Goal: Information Seeking & Learning: Find specific fact

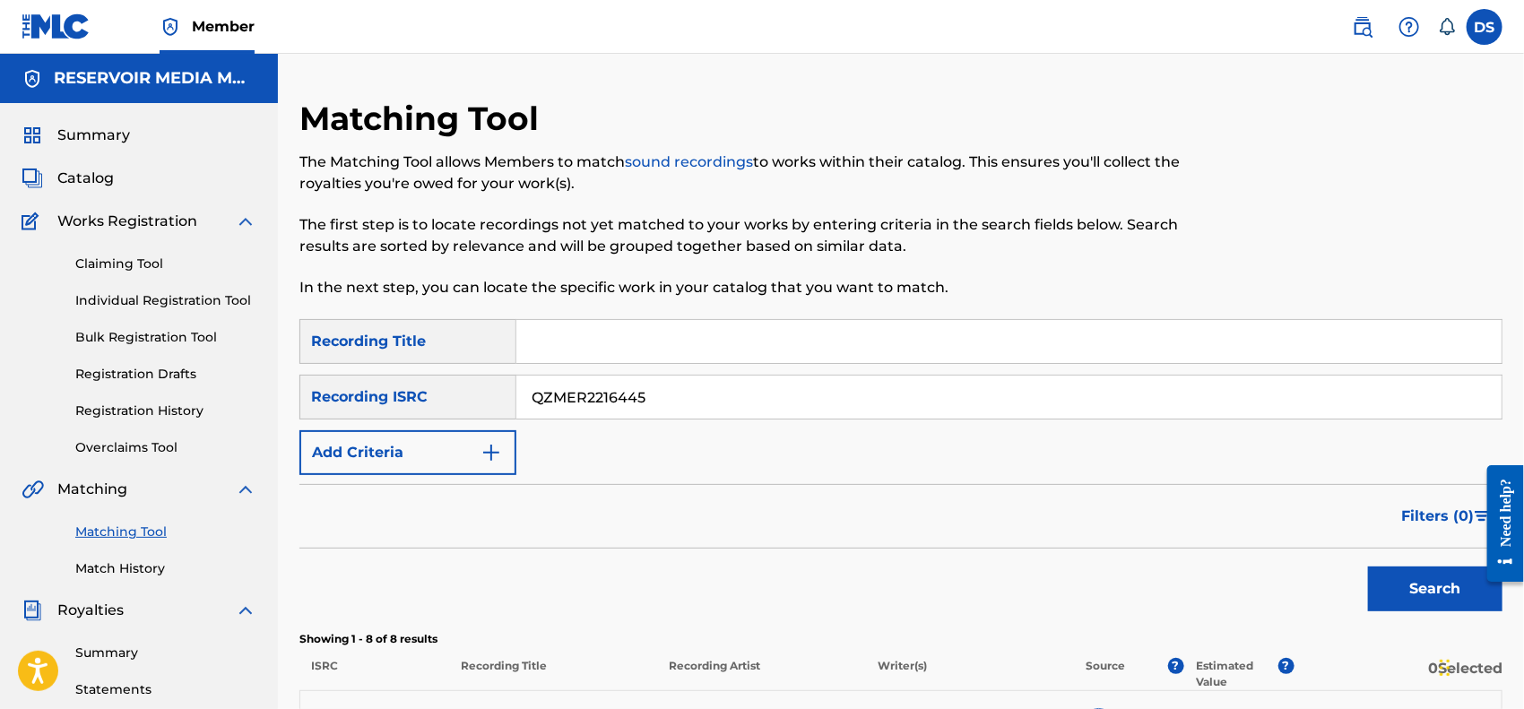
drag, startPoint x: 688, startPoint y: 401, endPoint x: 505, endPoint y: 376, distance: 185.3
click at [505, 376] on div "SearchWithCriteriaeac95946-7974-4a05-a63a-b5bcd126c670 Recording ISRC QZMER2216…" at bounding box center [900, 397] width 1203 height 45
click at [503, 441] on button "Add Criteria" at bounding box center [407, 452] width 217 height 45
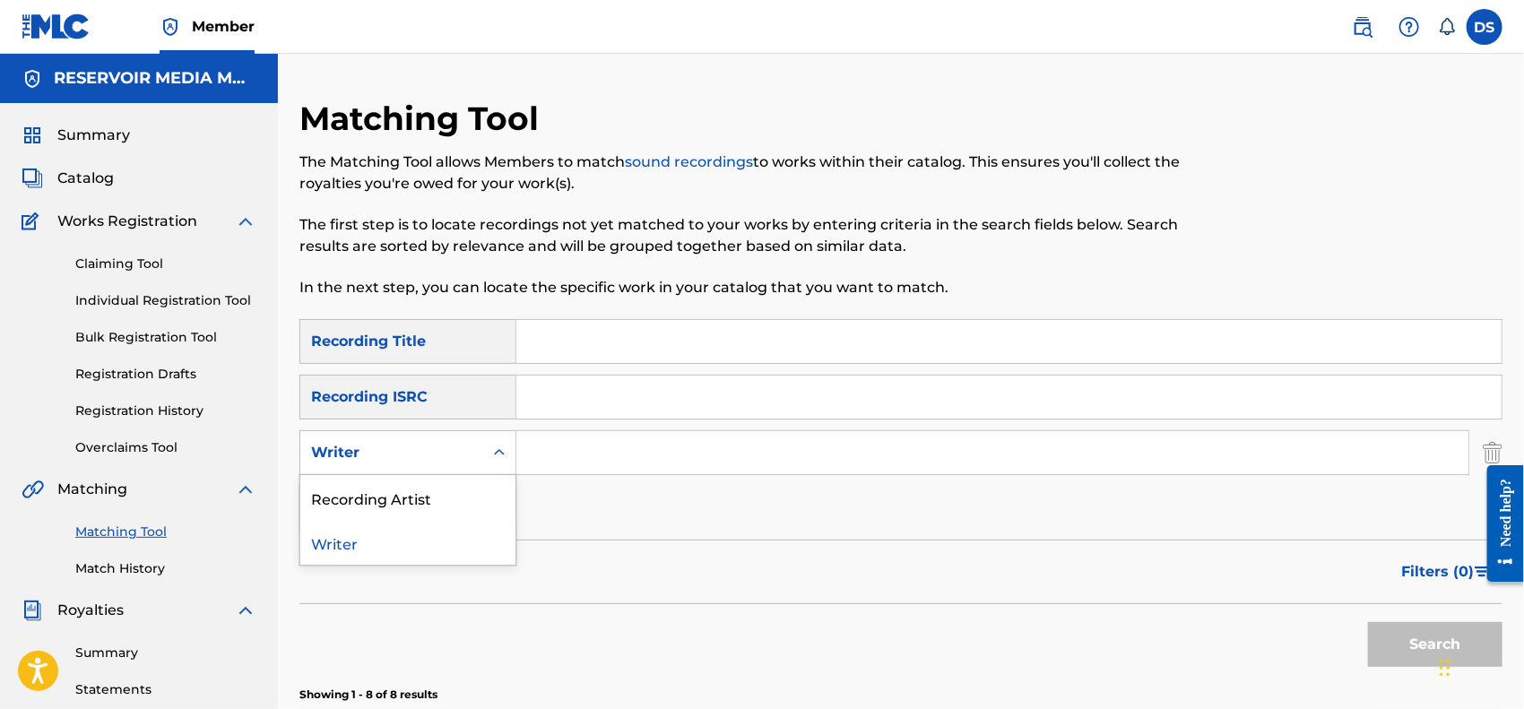
click at [495, 458] on icon "Search Form" at bounding box center [499, 453] width 18 height 18
click at [455, 491] on div "Recording Artist" at bounding box center [407, 497] width 215 height 45
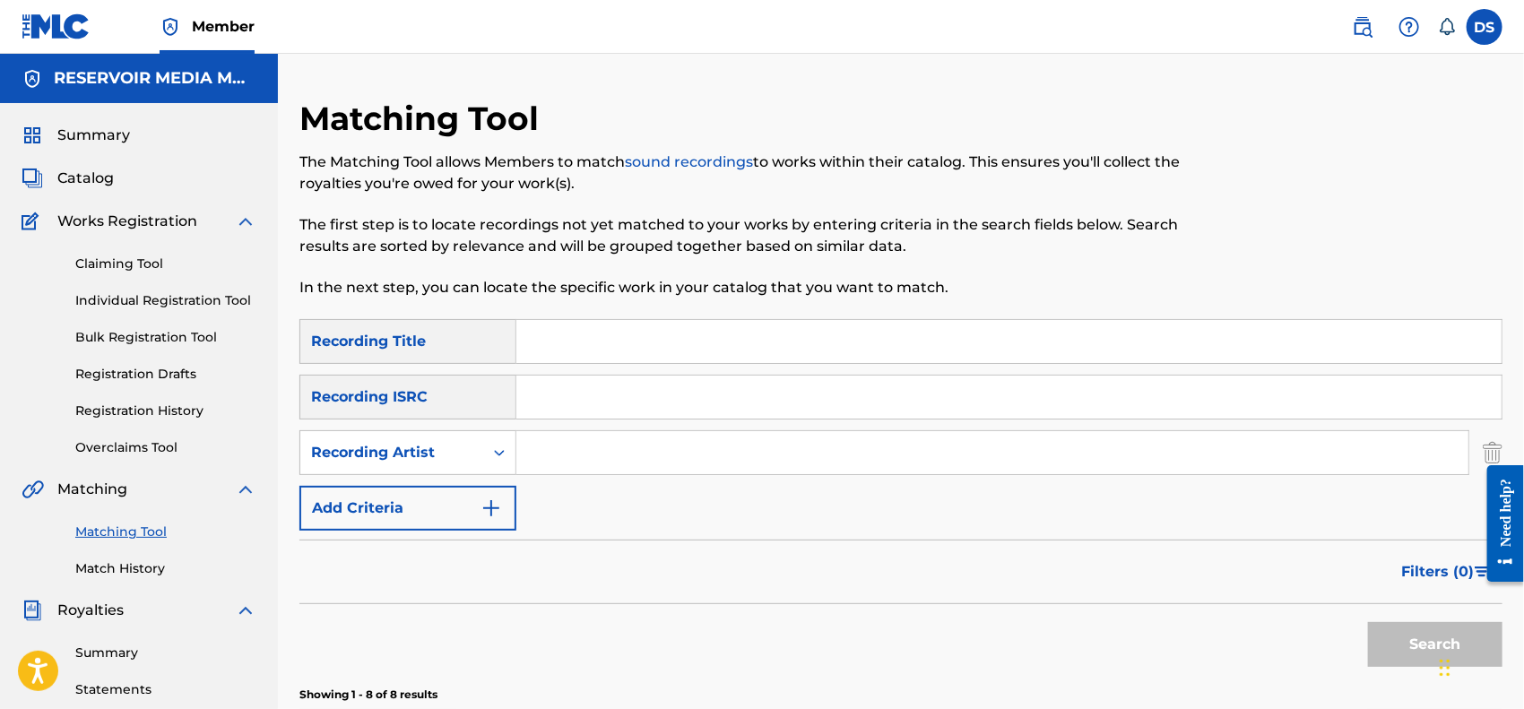
click at [683, 440] on input "Search Form" at bounding box center [992, 452] width 952 height 43
type input "sazetrax"
click at [1368, 622] on button "Search" at bounding box center [1435, 644] width 134 height 45
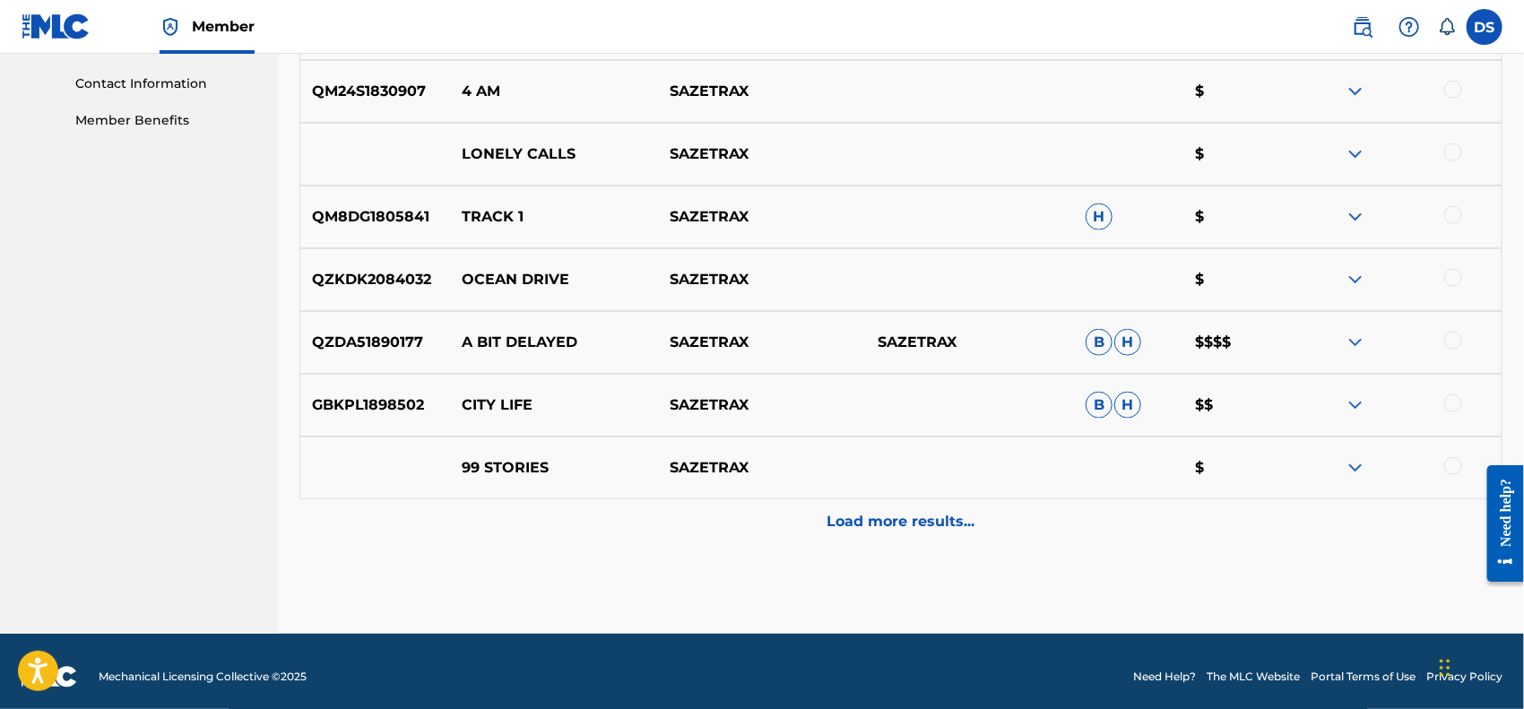
scroll to position [875, 0]
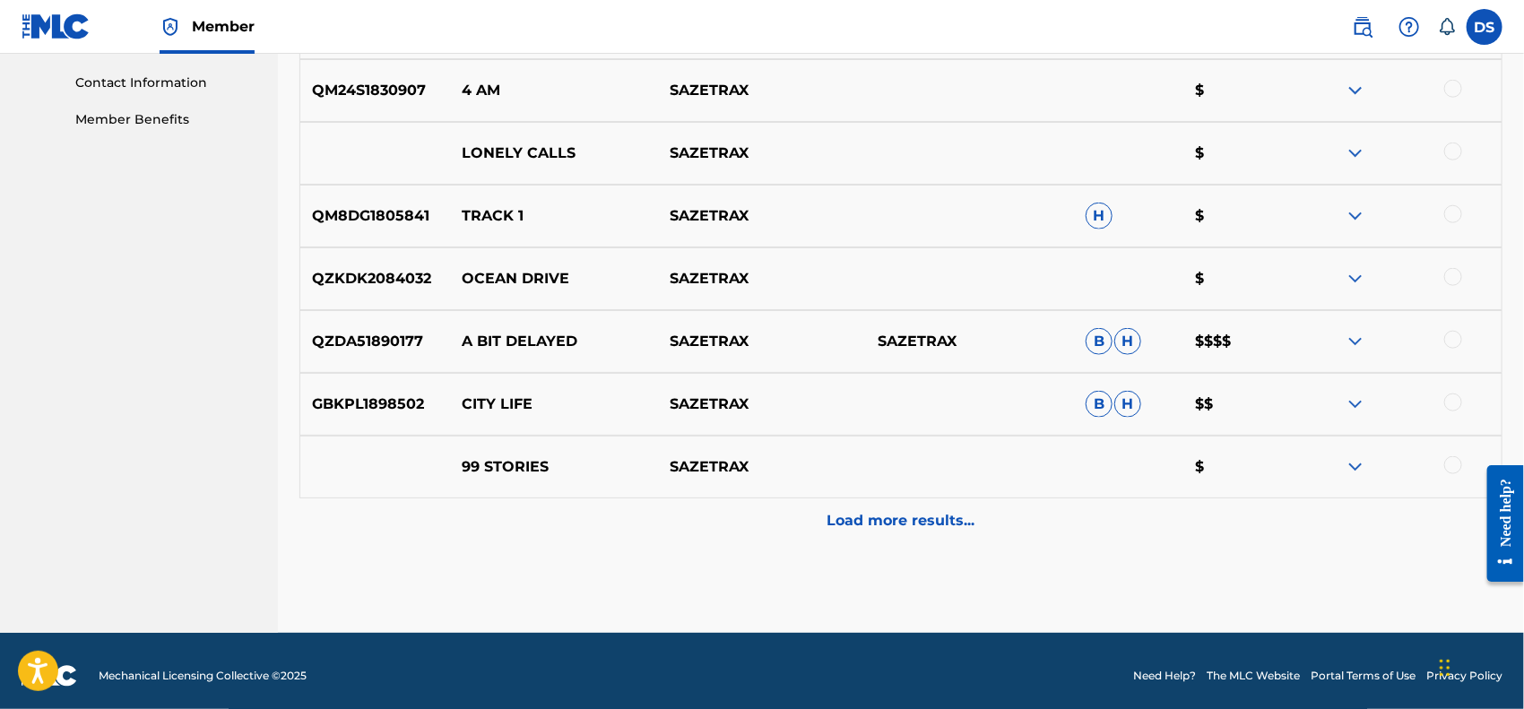
click at [890, 524] on p "Load more results..." at bounding box center [901, 521] width 148 height 22
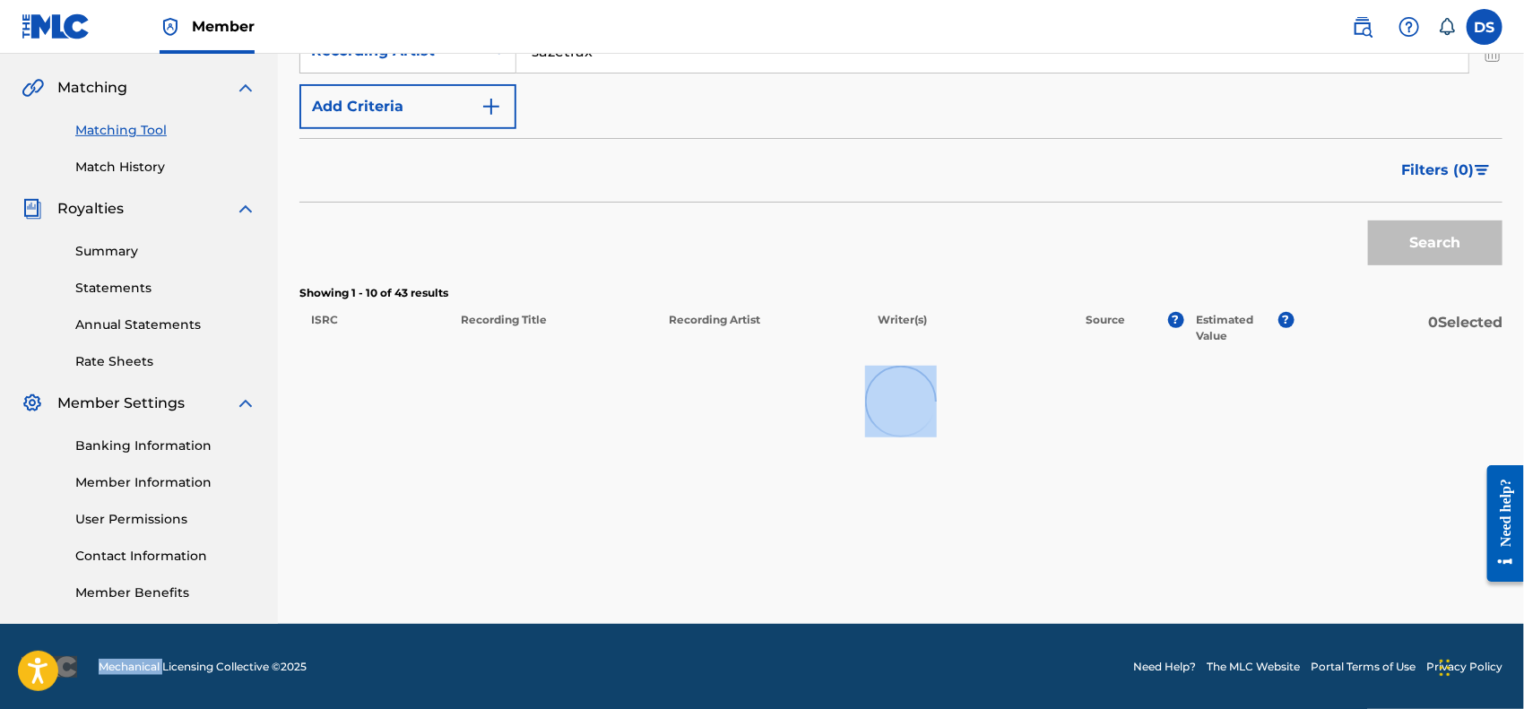
click at [890, 524] on div "Matching Tool The Matching Tool allows Members to match sound recordings to wor…" at bounding box center [900, 160] width 1203 height 927
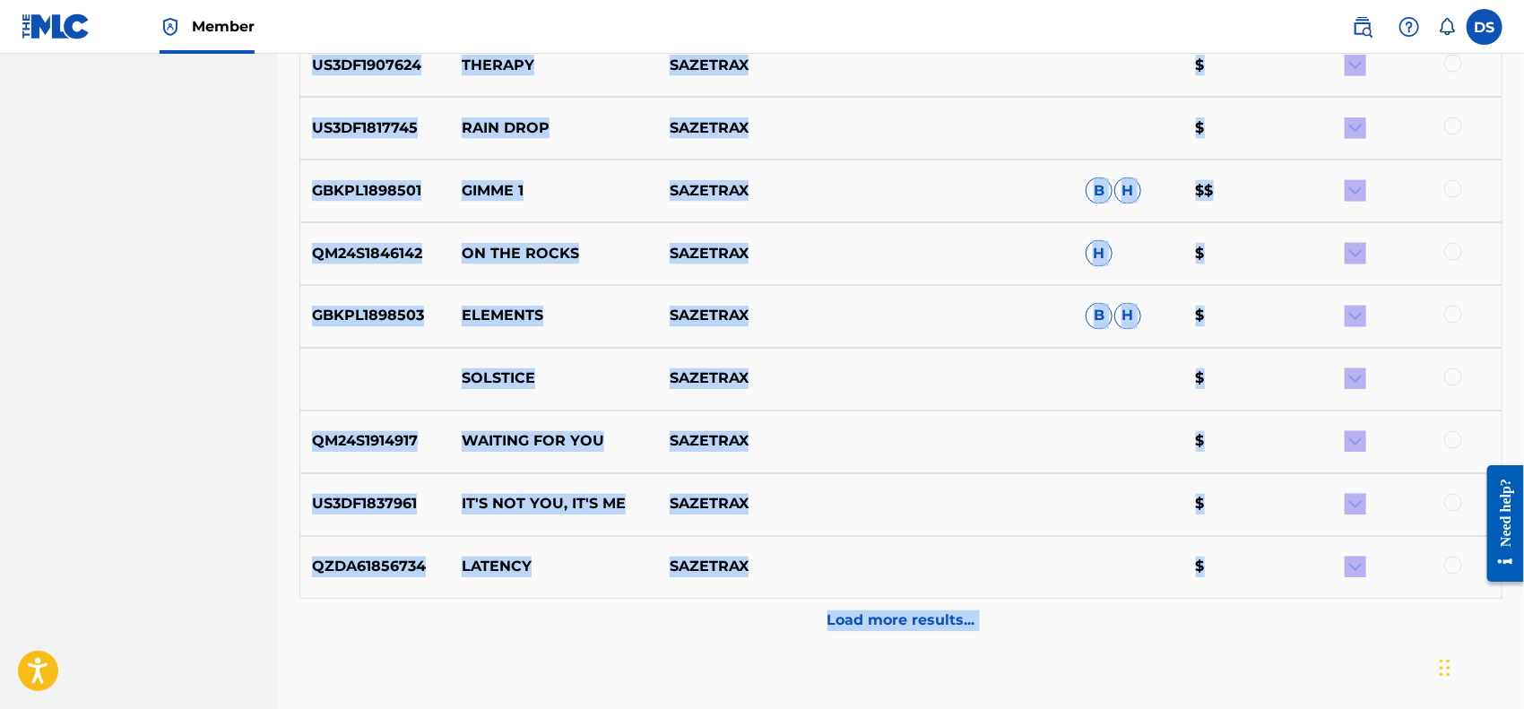
scroll to position [1403, 0]
click at [917, 625] on p "Load more results..." at bounding box center [901, 620] width 148 height 22
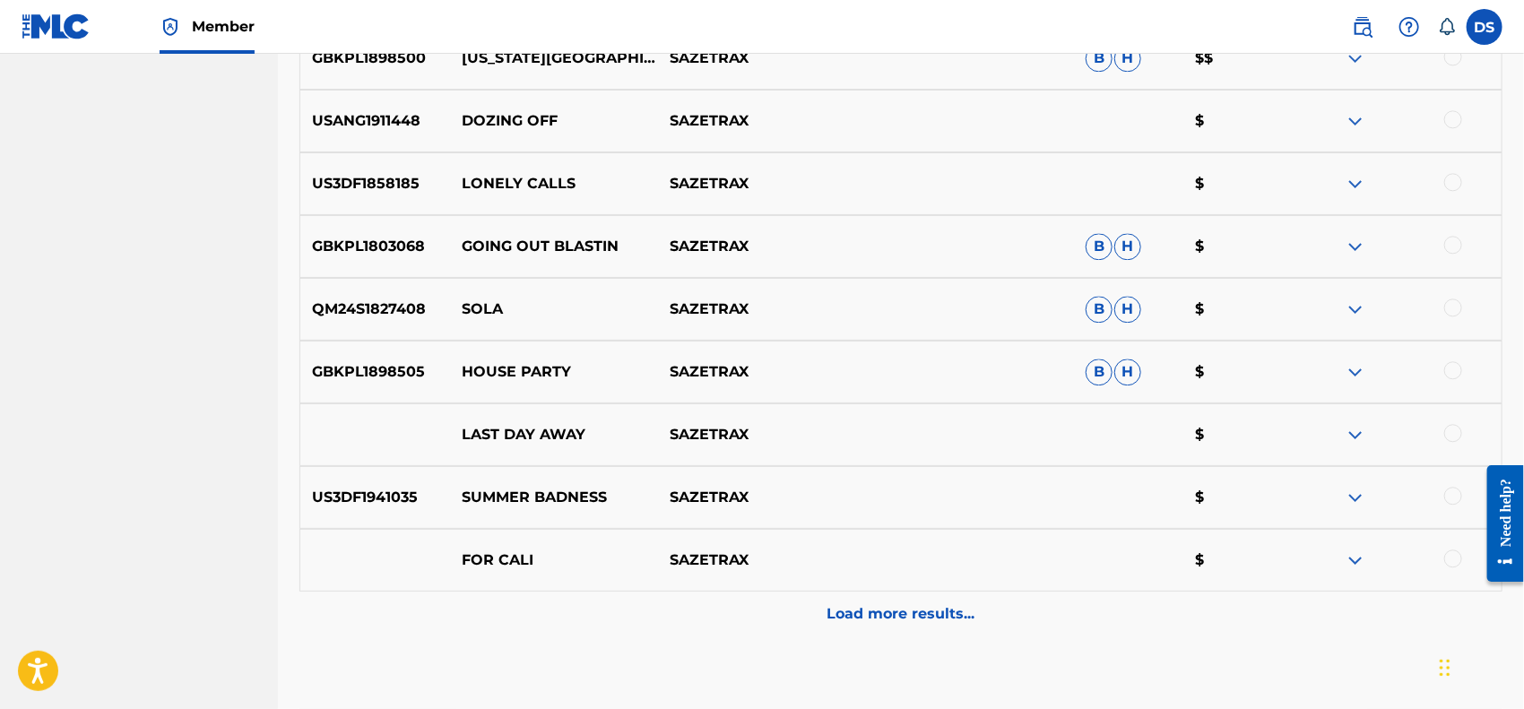
scroll to position [2138, 0]
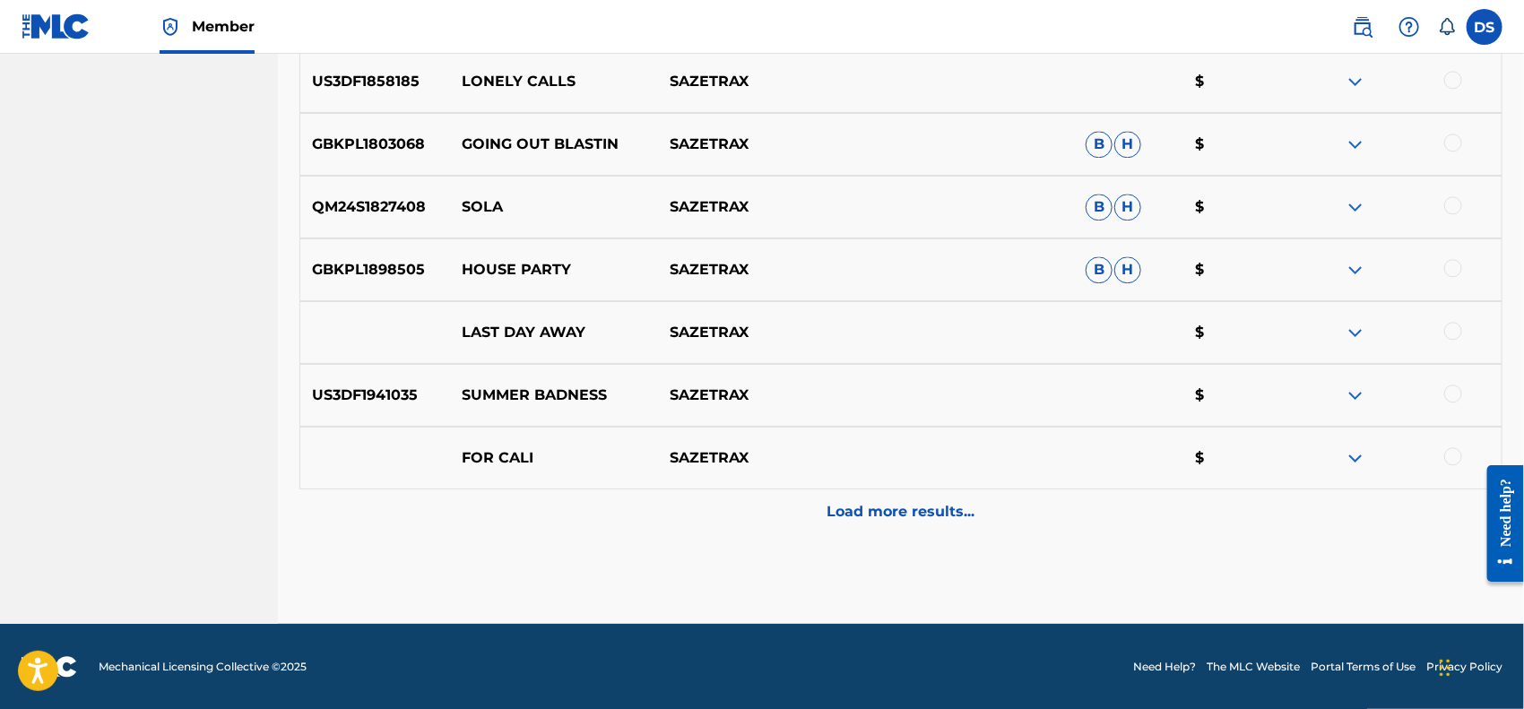
click at [905, 509] on p "Load more results..." at bounding box center [901, 512] width 148 height 22
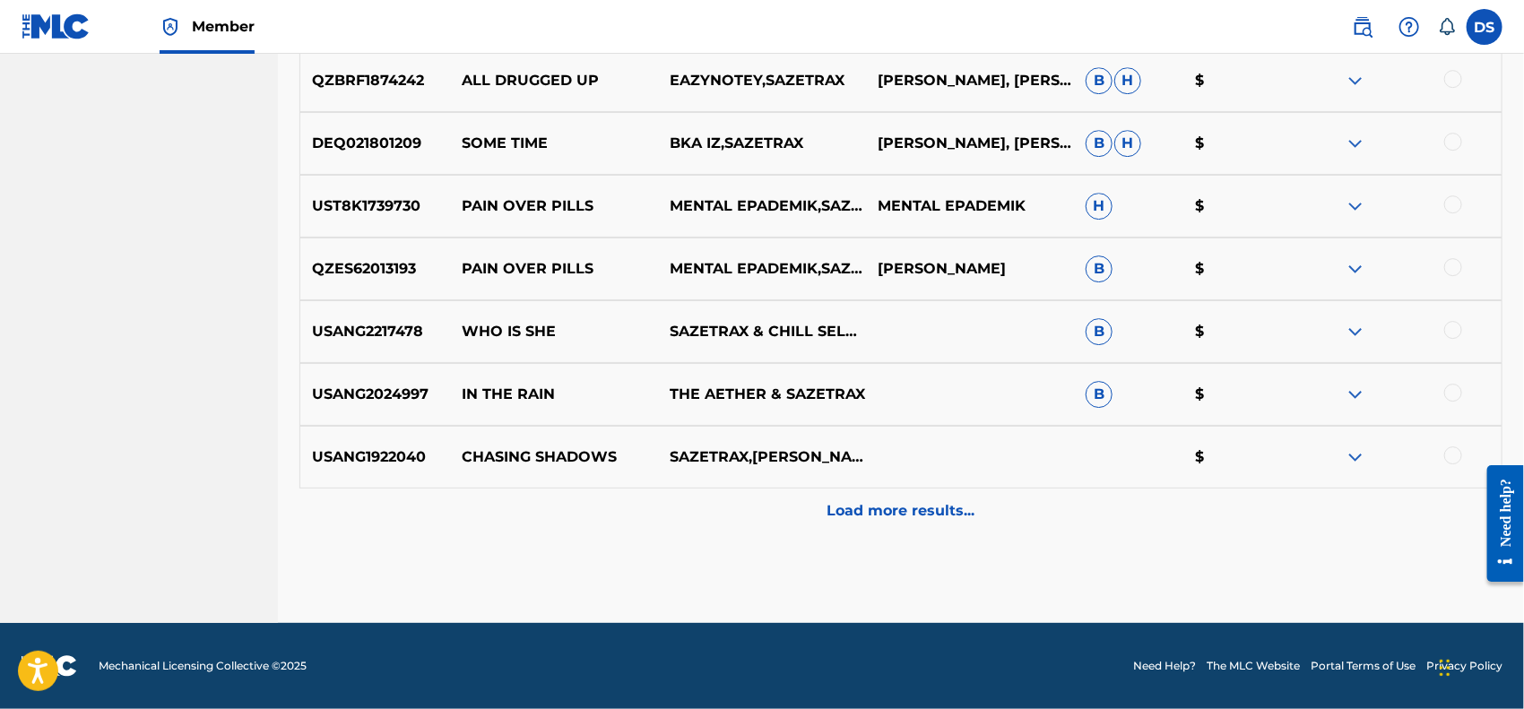
scroll to position [2670, 0]
